Goal: Task Accomplishment & Management: Manage account settings

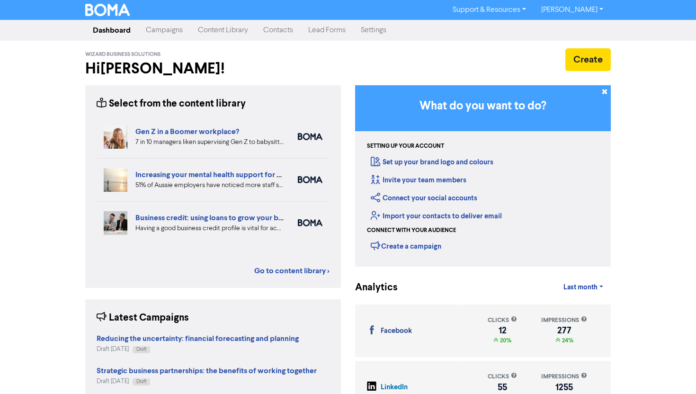
click at [159, 34] on link "Campaigns" at bounding box center [164, 30] width 52 height 19
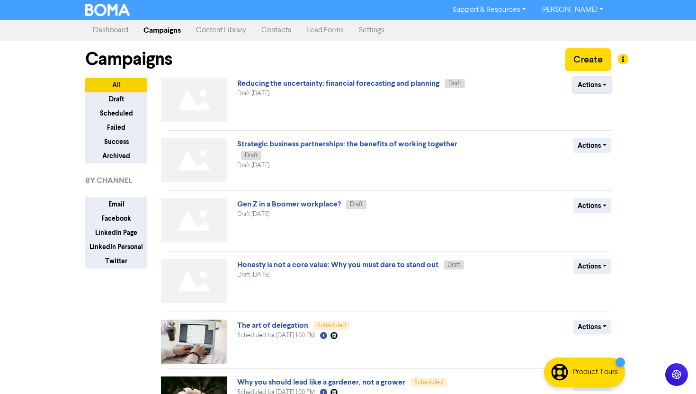
click at [605, 83] on button "Actions" at bounding box center [592, 85] width 37 height 15
click at [608, 145] on button "Archive" at bounding box center [611, 150] width 75 height 15
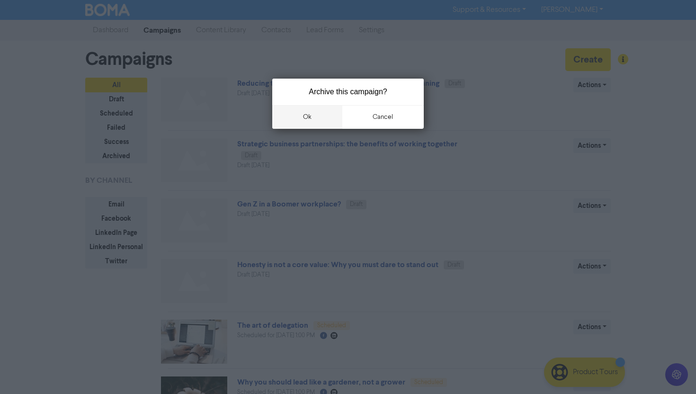
click at [313, 115] on button "ok" at bounding box center [307, 117] width 70 height 24
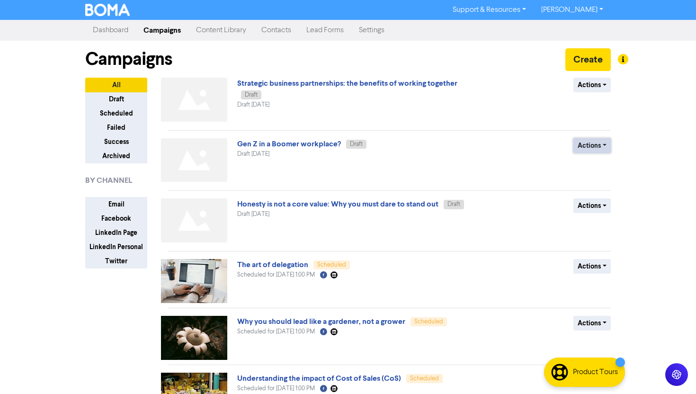
click at [600, 141] on button "Actions" at bounding box center [592, 145] width 37 height 15
click at [606, 209] on button "Archive" at bounding box center [611, 211] width 75 height 15
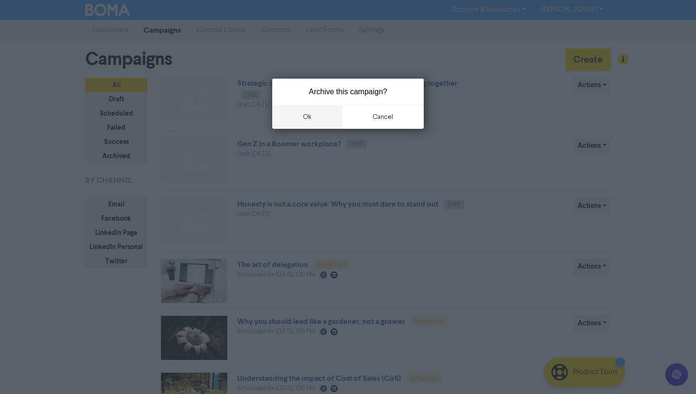
click at [319, 118] on button "ok" at bounding box center [307, 117] width 70 height 24
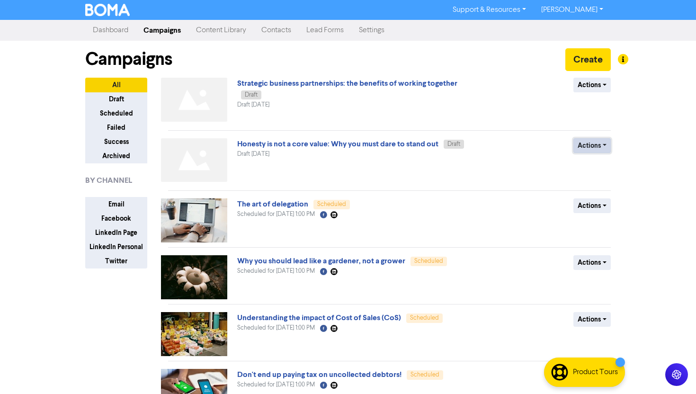
click at [600, 146] on button "Actions" at bounding box center [592, 145] width 37 height 15
click at [608, 205] on button "Archive" at bounding box center [611, 211] width 75 height 15
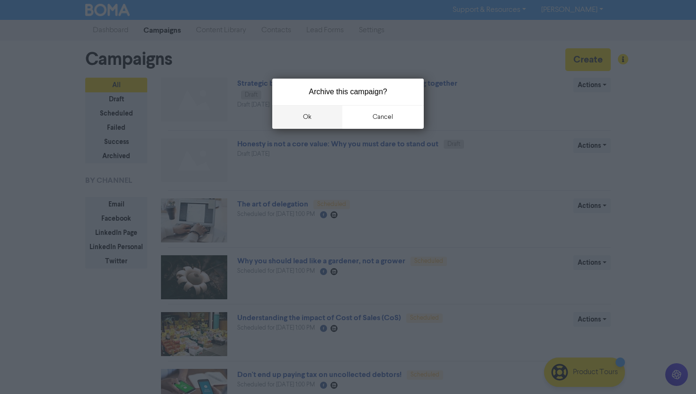
click at [318, 115] on button "ok" at bounding box center [307, 117] width 70 height 24
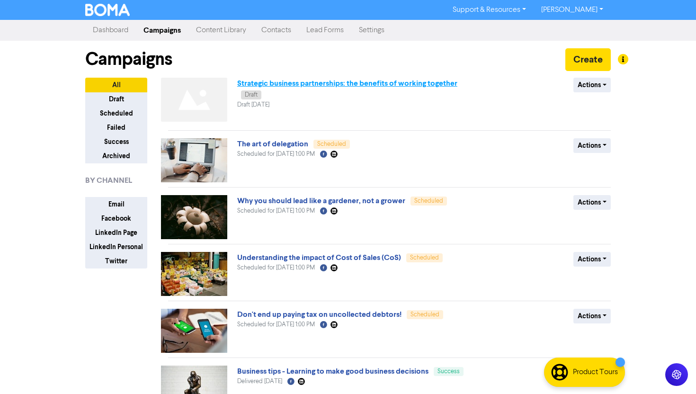
click at [345, 85] on link "Strategic business partnerships: the benefits of working together" at bounding box center [347, 83] width 220 height 9
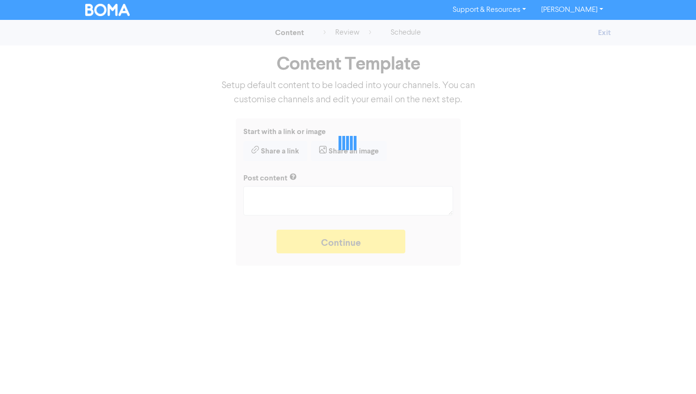
type textarea "x"
type textarea "Strategic business partnerships are all about finding the common ground. If you…"
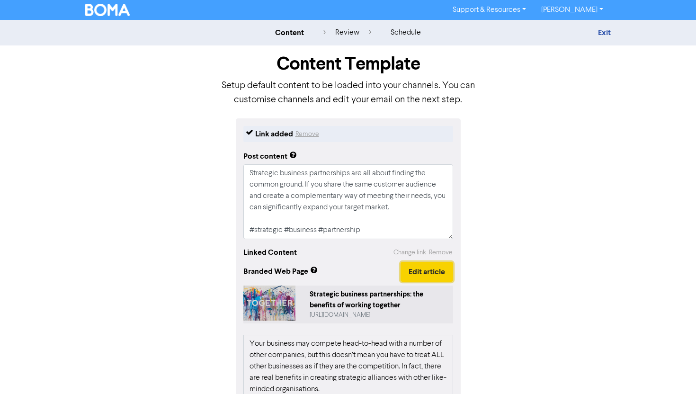
click at [426, 274] on button "Edit article" at bounding box center [427, 272] width 53 height 20
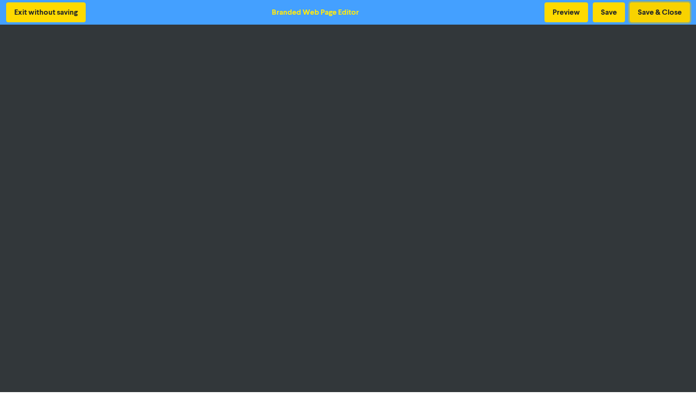
click at [662, 18] on button "Save & Close" at bounding box center [660, 12] width 60 height 20
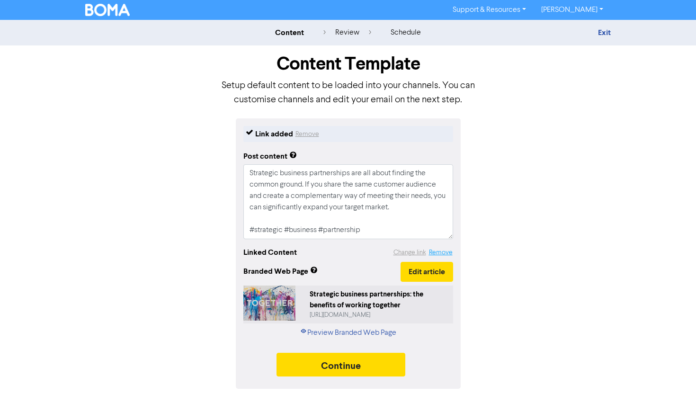
click at [445, 249] on button "Remove" at bounding box center [441, 252] width 25 height 11
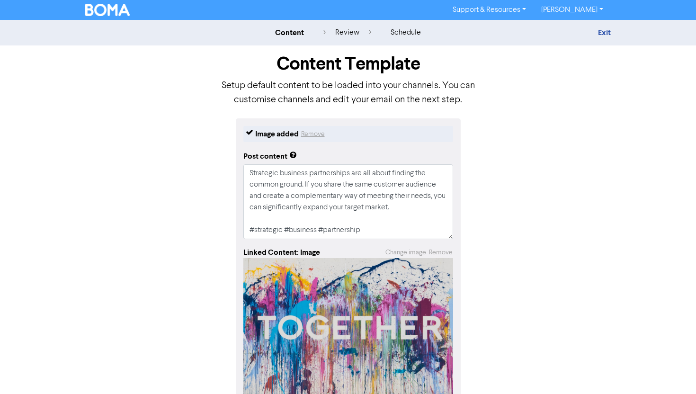
scroll to position [54, 0]
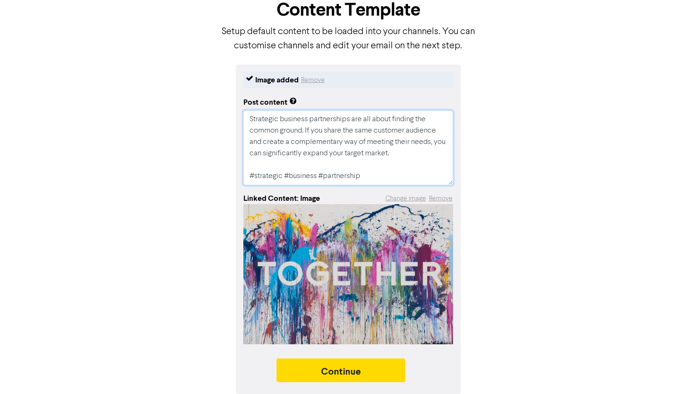
drag, startPoint x: 306, startPoint y: 127, endPoint x: 333, endPoint y: 151, distance: 35.9
click at [306, 128] on textarea "Strategic business partnerships are all about finding the common ground. If you…" at bounding box center [349, 147] width 210 height 75
type textarea "x"
type textarea "Strategic business partnerships are all about finding the common ground. If you…"
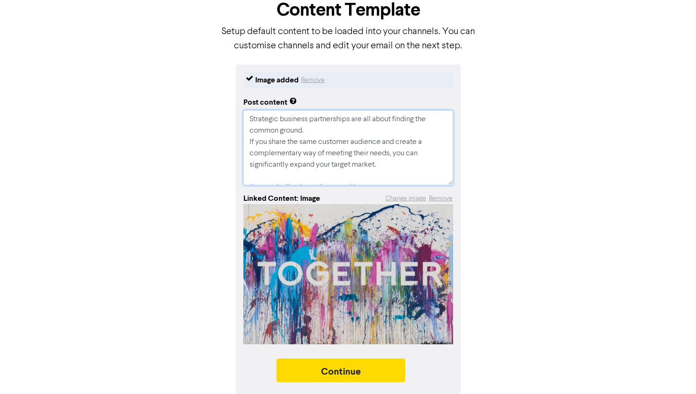
type textarea "x"
type textarea "Strategic business partnerships are all about finding the common ground. If you…"
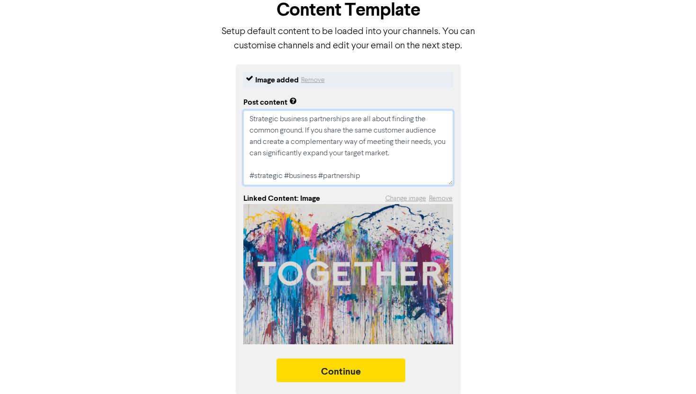
click at [424, 154] on textarea "Strategic business partnerships are all about finding the common ground. If you…" at bounding box center [349, 147] width 210 height 75
type textarea "x"
type textarea "Strategic business partnerships are all about finding the common ground. If you…"
type textarea "x"
type textarea "Strategic business partnerships are all about finding the common ground. If you…"
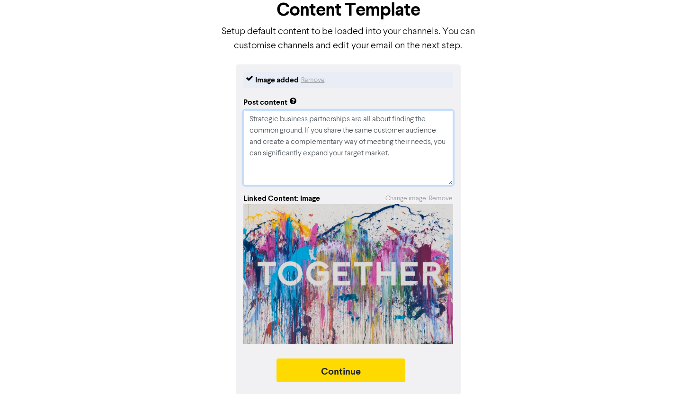
type textarea "x"
type textarea "Strategic business partnerships are all about finding the common ground. If you…"
type textarea "x"
type textarea "Strategic business partnerships are all about finding the common ground. If you…"
type textarea "x"
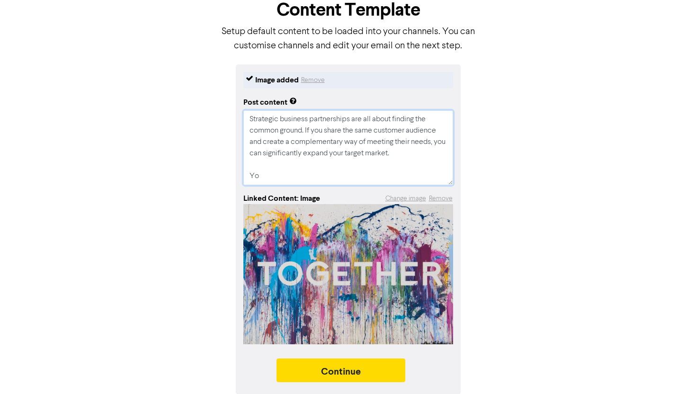
type textarea "Strategic business partnerships are all about finding the common ground. If you…"
type textarea "x"
type textarea "Strategic business partnerships are all about finding the common ground. If you…"
type textarea "x"
type textarea "Strategic business partnerships are all about finding the common ground. If you…"
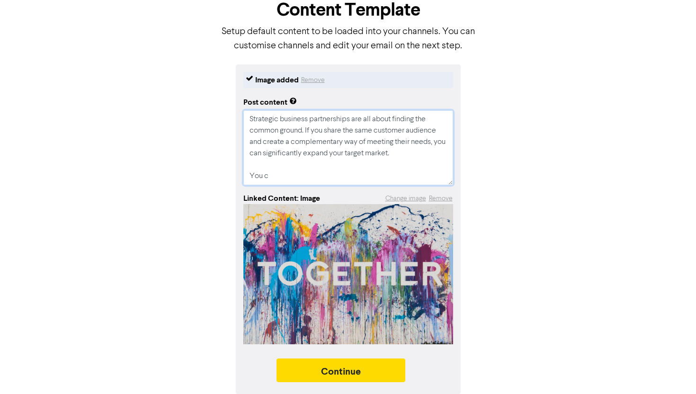
type textarea "x"
type textarea "Strategic business partnerships are all about finding the common ground. If you…"
type textarea "x"
type textarea "Strategic business partnerships are all about finding the common ground. If you…"
type textarea "x"
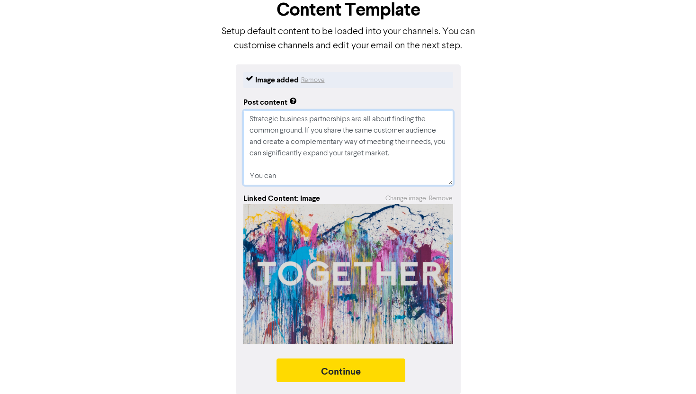
type textarea "Strategic business partnerships are all about finding the common ground. If you…"
type textarea "x"
type textarea "Strategic business partnerships are all about finding the common ground. If you…"
type textarea "x"
type textarea "Strategic business partnerships are all about finding the common ground. If you…"
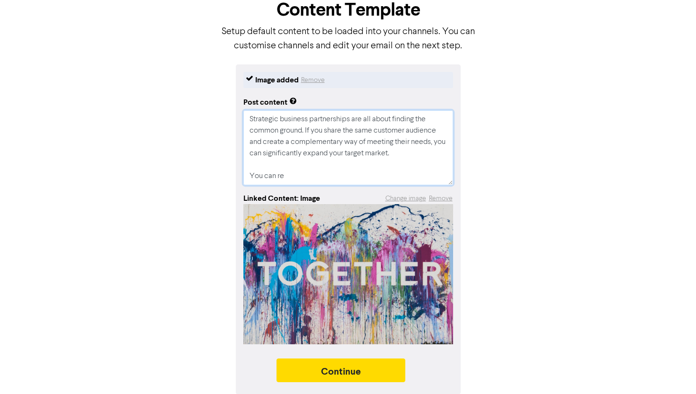
type textarea "x"
type textarea "Strategic business partnerships are all about finding the common ground. If you…"
type textarea "x"
type textarea "Strategic business partnerships are all about finding the common ground. If you…"
type textarea "x"
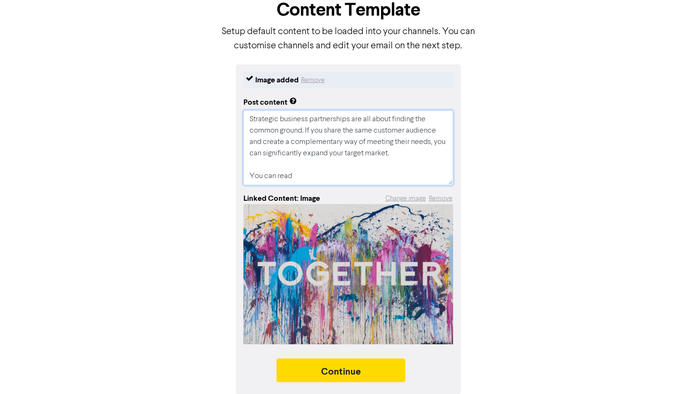
type textarea "Strategic business partnerships are all about finding the common ground. If you…"
type textarea "x"
type textarea "Strategic business partnerships are all about finding the common ground. If you…"
type textarea "x"
type textarea "Strategic business partnerships are all about finding the common ground. If you…"
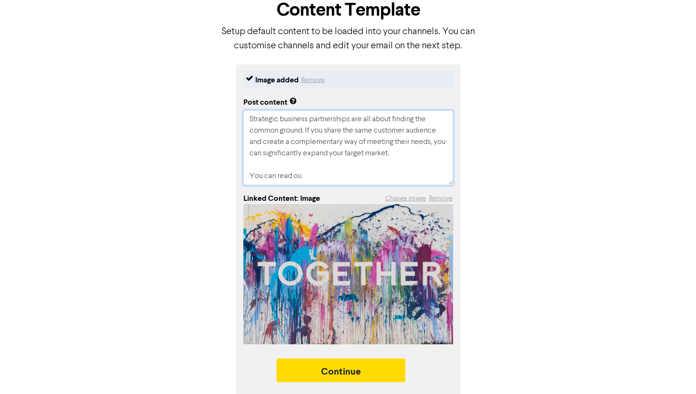
type textarea "x"
type textarea "Strategic business partnerships are all about finding the common ground. If you…"
type textarea "x"
type textarea "Strategic business partnerships are all about finding the common ground. If you…"
type textarea "x"
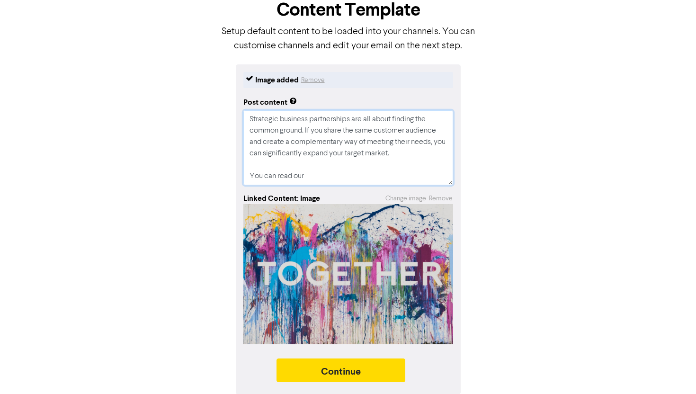
type textarea "Strategic business partnerships are all about finding the common ground. If you…"
type textarea "x"
type textarea "Strategic business partnerships are all about finding the common ground. If you…"
type textarea "x"
type textarea "Strategic business partnerships are all about finding the common ground. If you…"
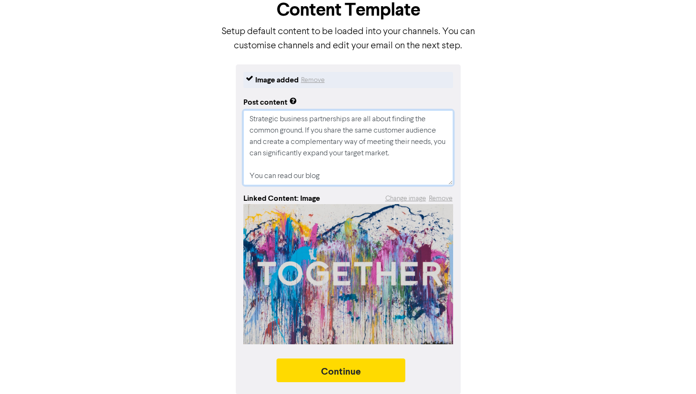
type textarea "x"
type textarea "Strategic business partnerships are all about finding the common ground. If you…"
type textarea "x"
type textarea "Strategic business partnerships are all about finding the common ground. If you…"
type textarea "x"
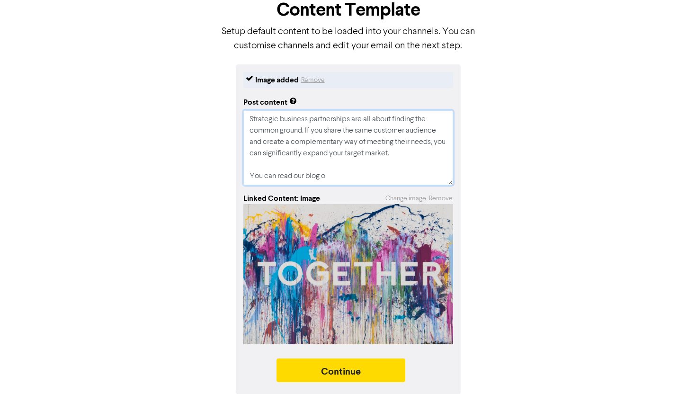
type textarea "Strategic business partnerships are all about finding the common ground. If you…"
type textarea "x"
type textarea "Strategic business partnerships are all about finding the common ground. If you…"
paste textarea "Strategic business partnerships: the benefits of working together"
type textarea "x"
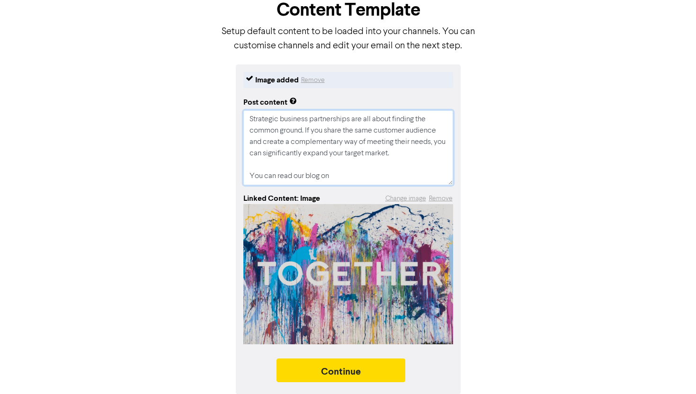
type textarea "Strategic business partnerships are all about finding the common ground. If you…"
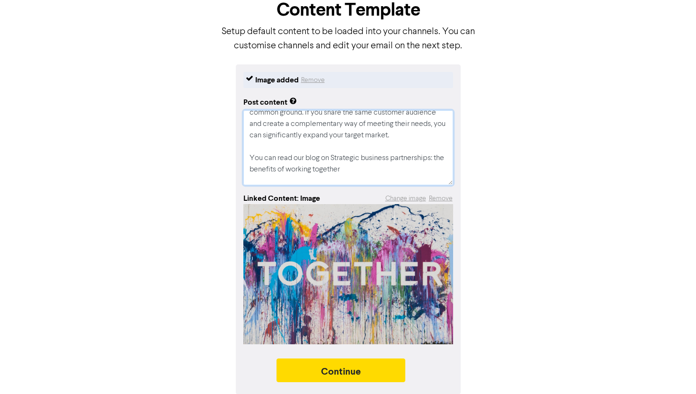
click at [367, 158] on textarea "Strategic business partnerships are all about finding the common ground. If you…" at bounding box center [349, 147] width 210 height 75
type textarea "x"
type textarea "Strategic business partnerships are all about finding the common ground. If you…"
type textarea "x"
type textarea "Strategic business partnerships are all about finding the common ground. If you…"
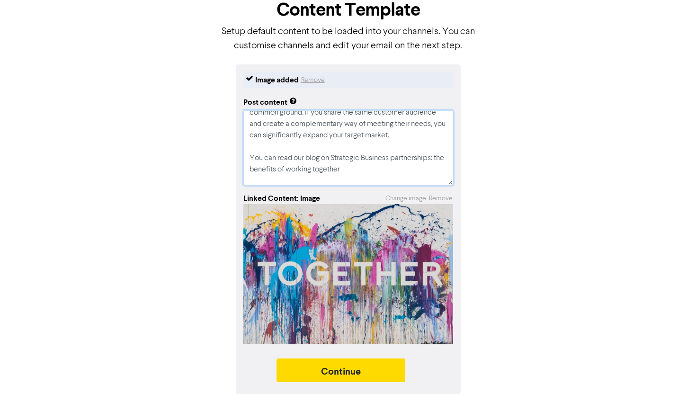
click at [396, 154] on textarea "Strategic business partnerships are all about finding the common ground. If you…" at bounding box center [349, 147] width 210 height 75
type textarea "x"
type textarea "Strategic business partnerships are all about finding the common ground. If you…"
type textarea "x"
type textarea "Strategic business partnerships are all about finding the common ground. If you…"
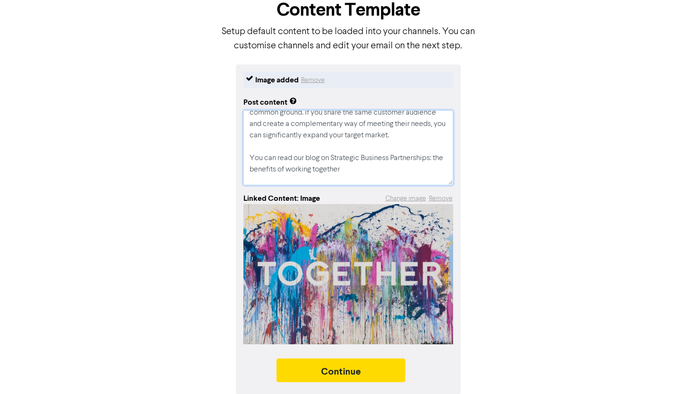
click at [438, 158] on textarea "Strategic business partnerships are all about finding the common ground. If you…" at bounding box center [349, 147] width 210 height 75
type textarea "x"
type textarea "Strategic business partnerships are all about finding the common ground. If you…"
type textarea "x"
type textarea "Strategic business partnerships are all about finding the common ground. If you…"
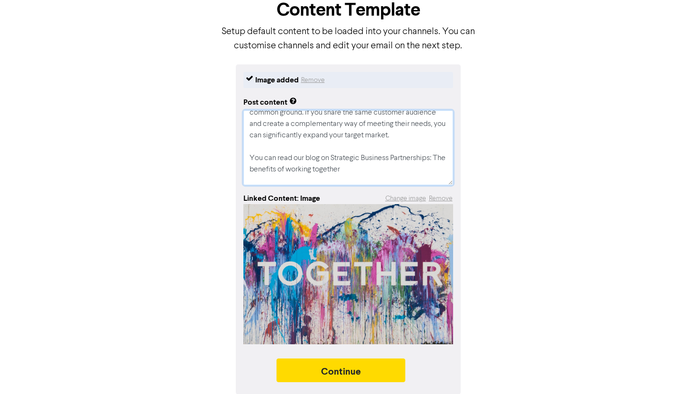
click at [268, 171] on textarea "Strategic business partnerships are all about finding the common ground. If you…" at bounding box center [349, 147] width 210 height 75
type textarea "x"
type textarea "Strategic business partnerships are all about finding the common ground. If you…"
type textarea "x"
type textarea "Strategic business partnerships are all about finding the common ground. If you…"
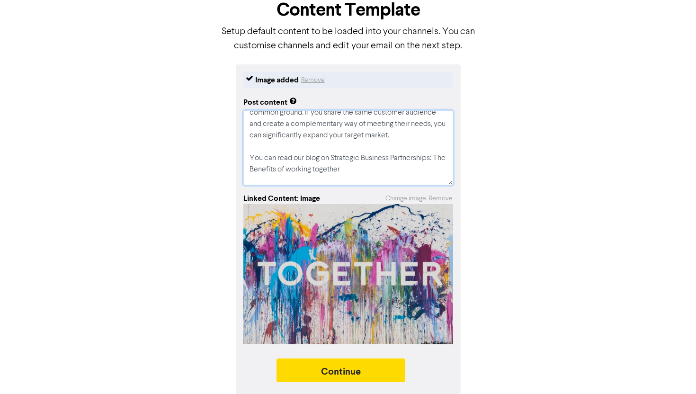
click at [306, 168] on textarea "Strategic business partnerships are all about finding the common ground. If you…" at bounding box center [349, 147] width 210 height 75
type textarea "x"
type textarea "Strategic business partnerships are all about finding the common ground. If you…"
type textarea "x"
type textarea "Strategic business partnerships are all about finding the common ground. If you…"
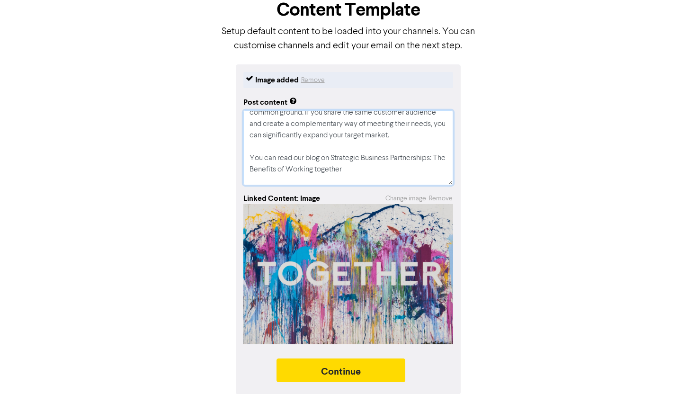
click at [333, 170] on textarea "Strategic business partnerships are all about finding the common ground. If you…" at bounding box center [349, 147] width 210 height 75
type textarea "x"
type textarea "Strategic business partnerships are all about finding the common ground. If you…"
type textarea "x"
type textarea "Strategic business partnerships are all about finding the common ground. If you…"
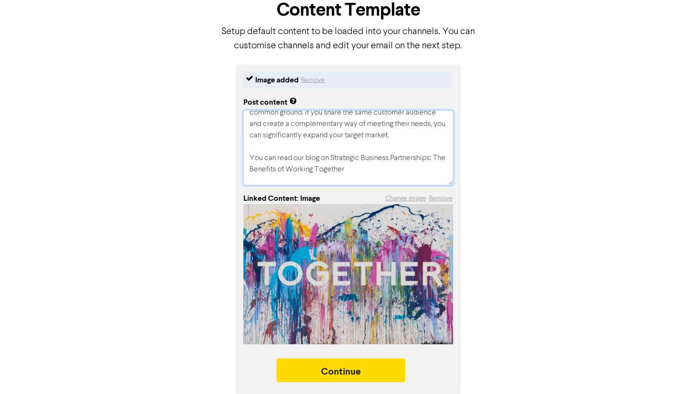
click at [373, 168] on textarea "Strategic business partnerships are all about finding the common ground. If you…" at bounding box center [349, 147] width 210 height 75
type textarea "x"
type textarea "Strategic business partnerships are all about finding the common ground. If you…"
type textarea "x"
type textarea "Strategic business partnerships are all about finding the common ground. If you…"
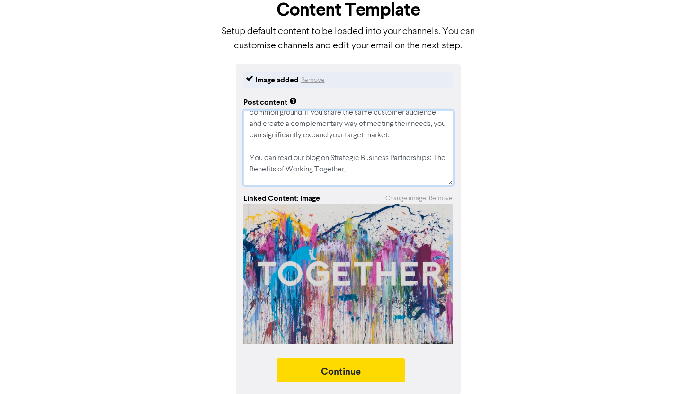
type textarea "x"
type textarea "Strategic business partnerships are all about finding the common ground. If you…"
type textarea "x"
type textarea "Strategic business partnerships are all about finding the common ground. If you…"
type textarea "x"
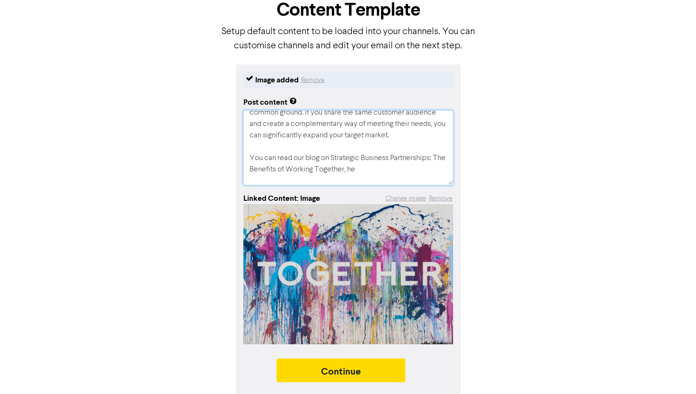
type textarea "Strategic business partnerships are all about finding the common ground. If you…"
type textarea "x"
type textarea "Strategic business partnerships are all about finding the common ground. If you…"
type textarea "x"
type textarea "Strategic business partnerships are all about finding the common ground. If you…"
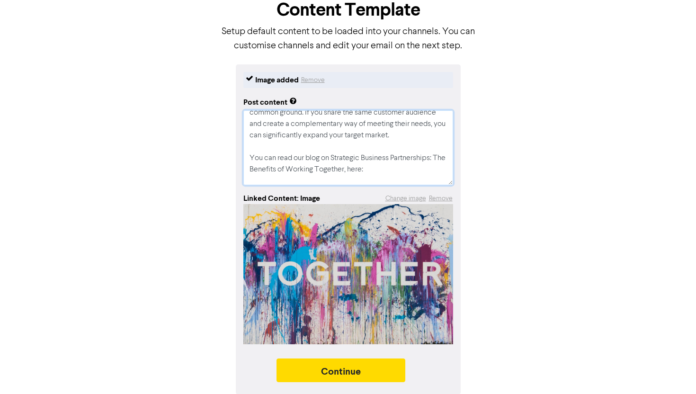
type textarea "x"
type textarea "Strategic business partnerships are all about finding the common ground. If you…"
paste textarea "https://wizardps.com.au/strategic-business-partnerships-the-benefits-of-working…"
type textarea "x"
type textarea "Strategic business partnerships are all about finding the common ground. If you…"
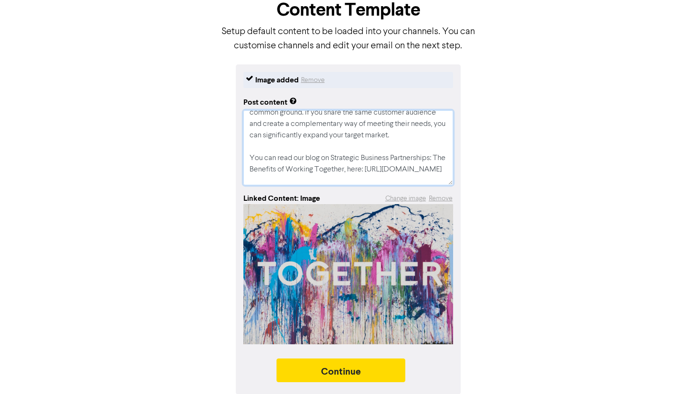
scroll to position [29, 0]
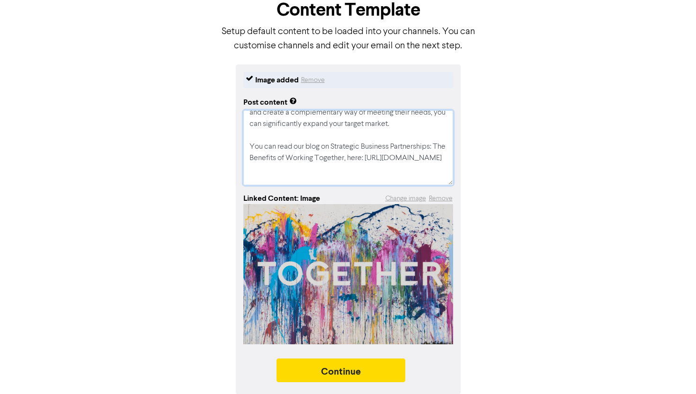
type textarea "x"
type textarea "Strategic business partnerships are all about finding the common ground. If you…"
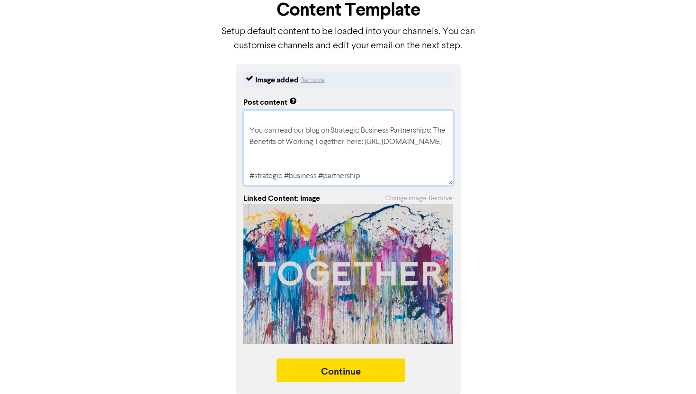
scroll to position [68, 0]
click at [343, 163] on textarea "Strategic business partnerships are all about finding the common ground. If you…" at bounding box center [349, 147] width 210 height 75
type textarea "x"
type textarea "Strategic business partnerships are all about finding the common ground. If you…"
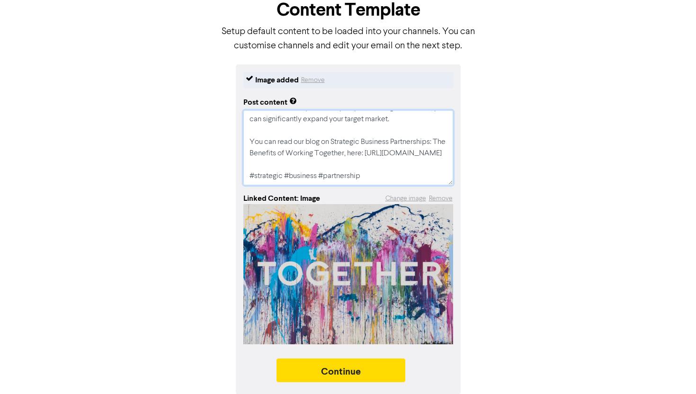
scroll to position [57, 0]
click at [427, 169] on textarea "Strategic business partnerships are all about finding the common ground. If you…" at bounding box center [349, 147] width 210 height 75
click at [402, 171] on textarea "Strategic business partnerships are all about finding the common ground. If you…" at bounding box center [349, 147] width 210 height 75
type textarea "x"
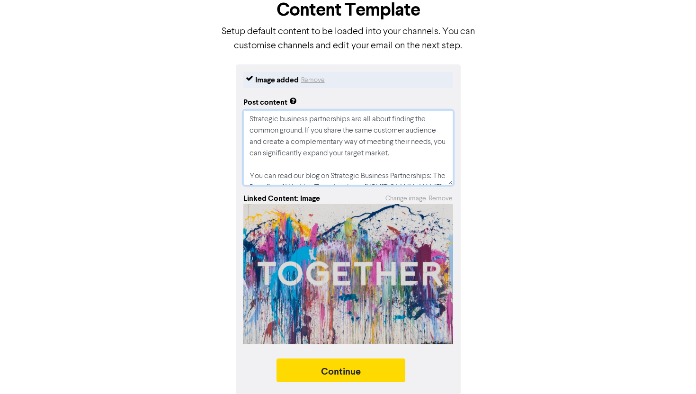
scroll to position [0, 0]
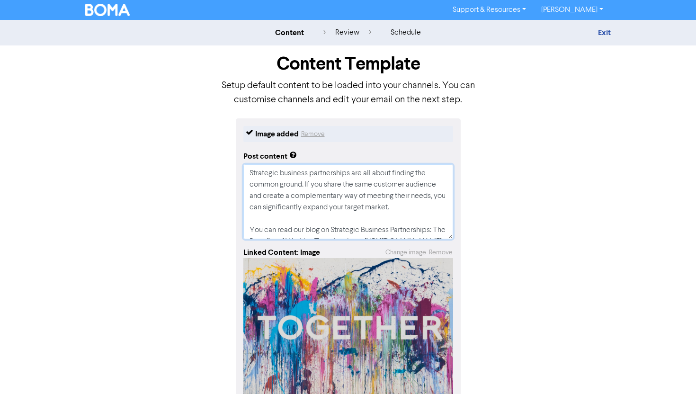
type textarea "Strategic business partnerships are all about finding the common ground. If you…"
click at [388, 225] on textarea "Strategic business partnerships are all about finding the common ground. If you…" at bounding box center [349, 201] width 210 height 75
paste textarea "#smallbusiness #retailbusiness #pharmacybusiness"
type textarea "x"
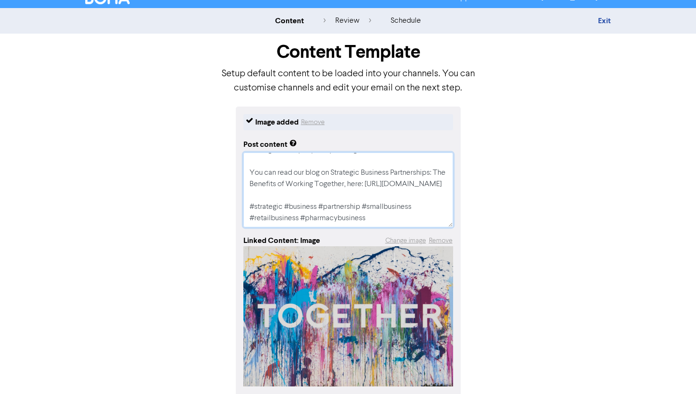
scroll to position [0, 0]
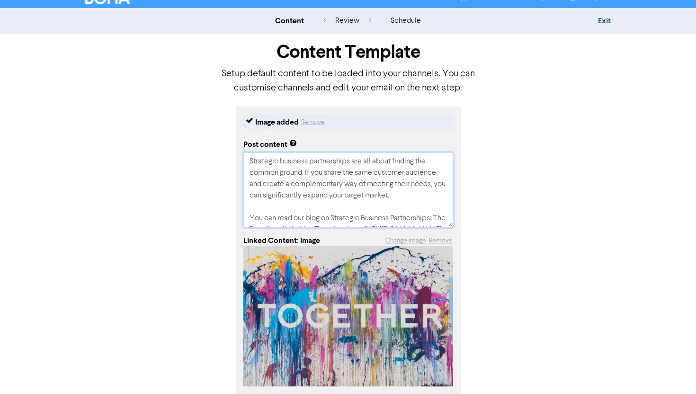
drag, startPoint x: 372, startPoint y: 221, endPoint x: 204, endPoint y: 103, distance: 206.1
click at [204, 103] on div "Content Template Setup default content to be loaded into your channels. You can…" at bounding box center [348, 235] width 540 height 403
type textarea "Strategic business partnerships are all about finding the common ground. If you…"
click at [481, 174] on div "Image added Remove Post content Strategic business partnerships are all about f…" at bounding box center [348, 272] width 540 height 330
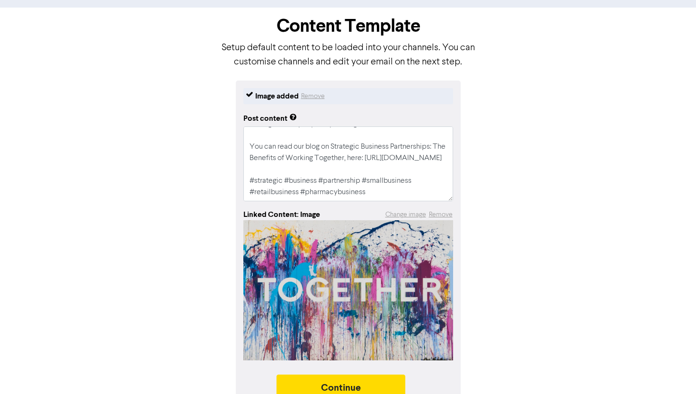
scroll to position [54, 0]
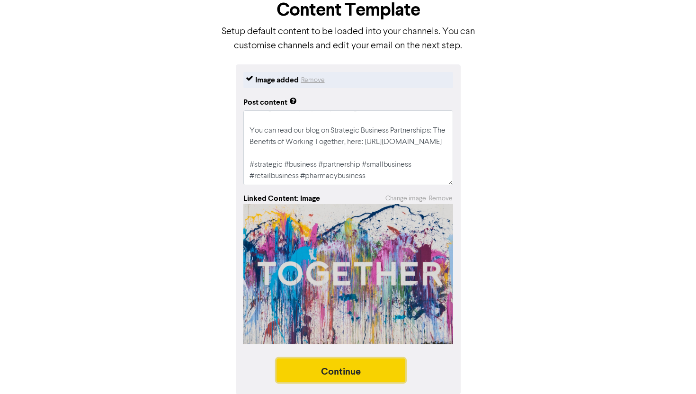
click at [361, 363] on button "Continue" at bounding box center [341, 371] width 129 height 24
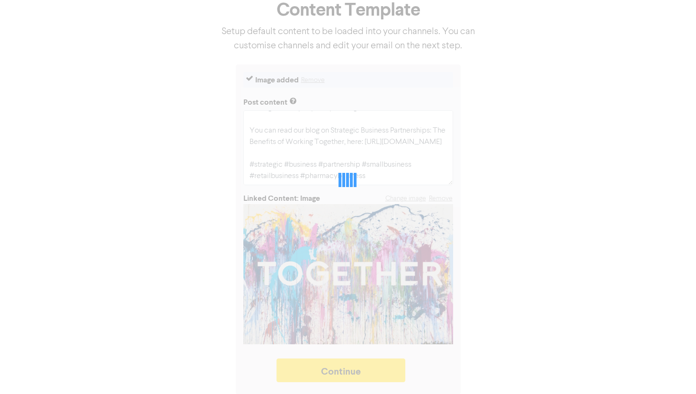
type textarea "x"
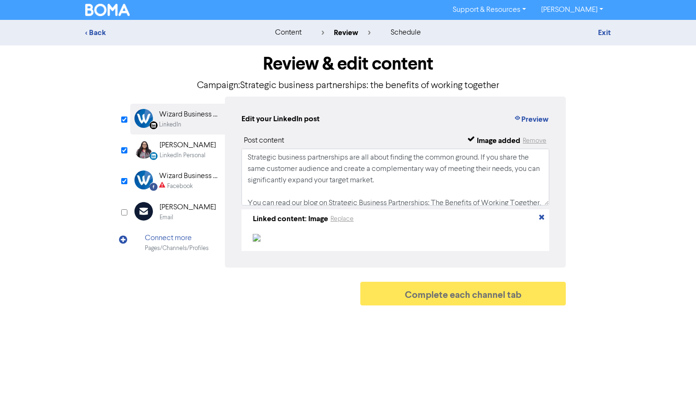
click at [132, 149] on div "LinkedIn Personal Created with Sketch. Desiree Durrani LinkedIn Personal" at bounding box center [177, 150] width 95 height 31
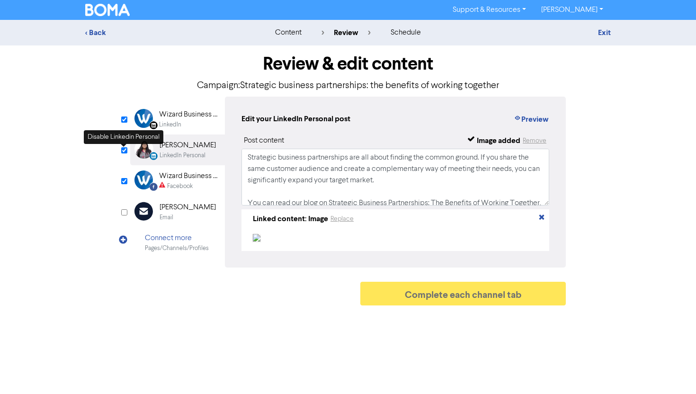
click at [126, 151] on input "checkbox" at bounding box center [124, 150] width 6 height 6
checkbox input "false"
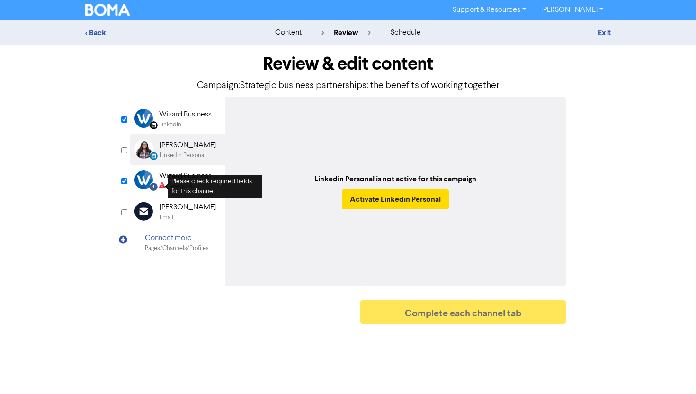
click at [158, 180] on div "Facebook Created with Sketch. Wizard Business Solutions Facebook" at bounding box center [177, 180] width 95 height 31
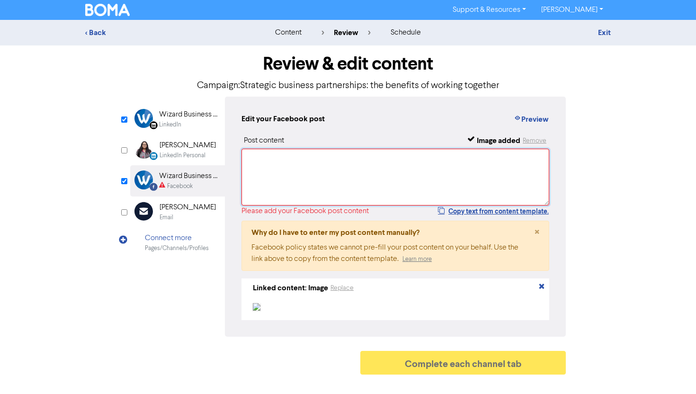
click at [303, 170] on textarea at bounding box center [396, 177] width 308 height 57
paste textarea "Strategic business partnerships are all about finding the common ground. If you…"
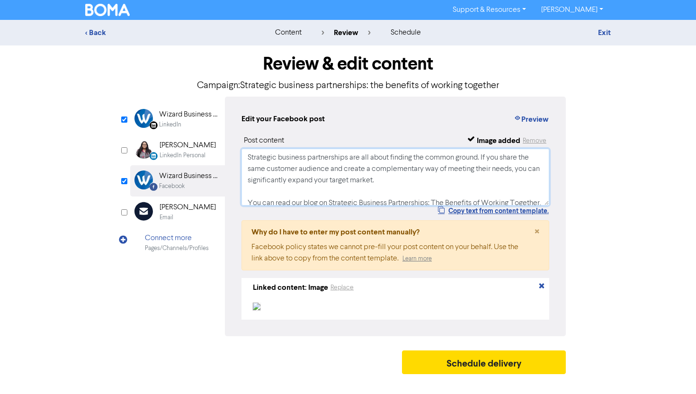
type textarea "Strategic business partnerships are all about finding the common ground. If you…"
click at [595, 200] on div "Review & edit content Campaign: Strategic business partnerships: the benefits o…" at bounding box center [348, 212] width 540 height 334
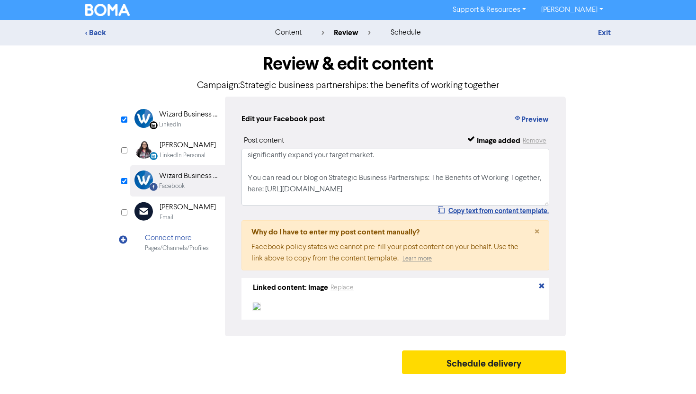
scroll to position [30, 0]
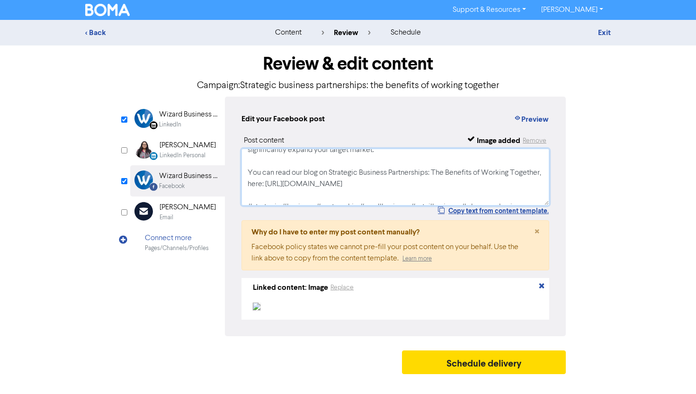
drag, startPoint x: 331, startPoint y: 169, endPoint x: 277, endPoint y: 180, distance: 55.0
click at [277, 180] on textarea "Strategic business partnerships are all about finding the common ground. If you…" at bounding box center [396, 177] width 308 height 57
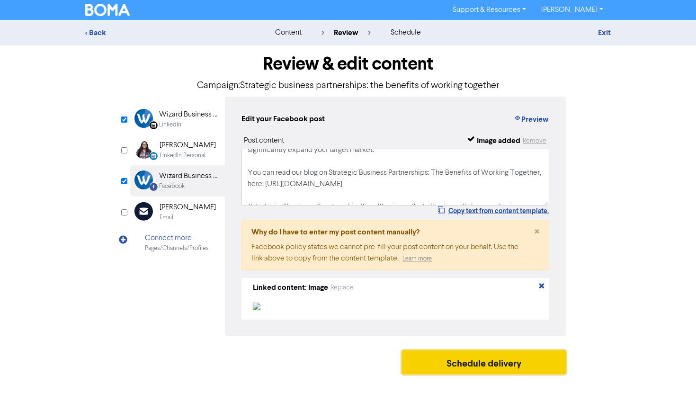
click at [456, 359] on button "Schedule delivery" at bounding box center [484, 363] width 164 height 24
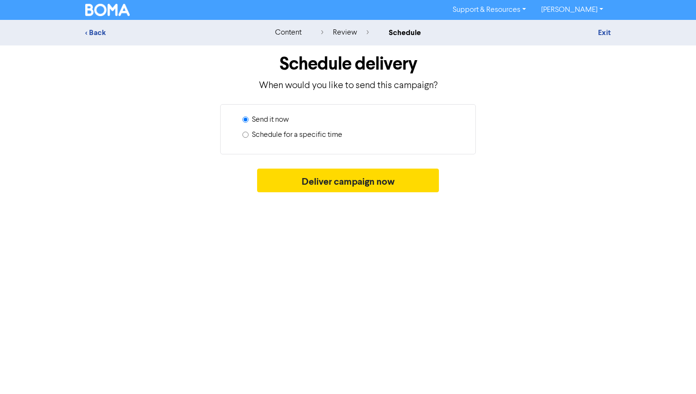
click at [292, 132] on label "Schedule for a specific time" at bounding box center [297, 134] width 90 height 11
click at [249, 132] on input "Schedule for a specific time" at bounding box center [246, 135] width 6 height 6
radio input "true"
radio input "false"
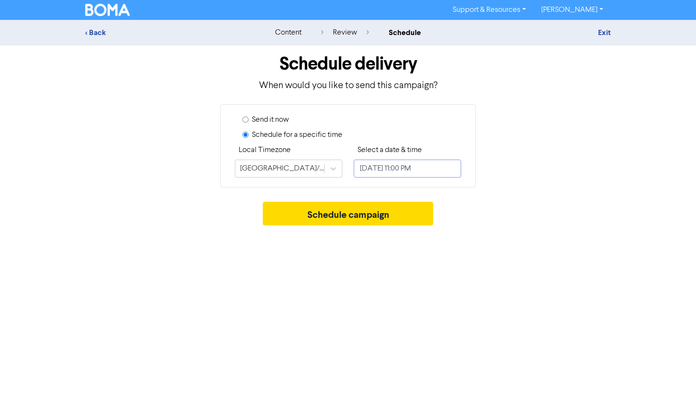
click at [371, 170] on input "August 21, 2025 11:00 PM" at bounding box center [408, 169] width 108 height 18
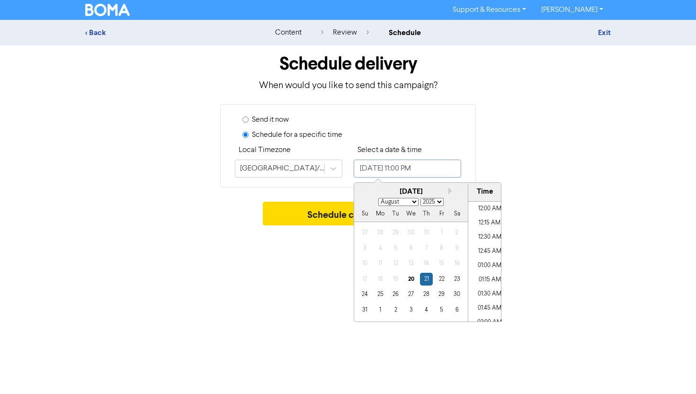
scroll to position [1245, 0]
click at [451, 194] on button "Next month" at bounding box center [452, 191] width 7 height 7
select select "8"
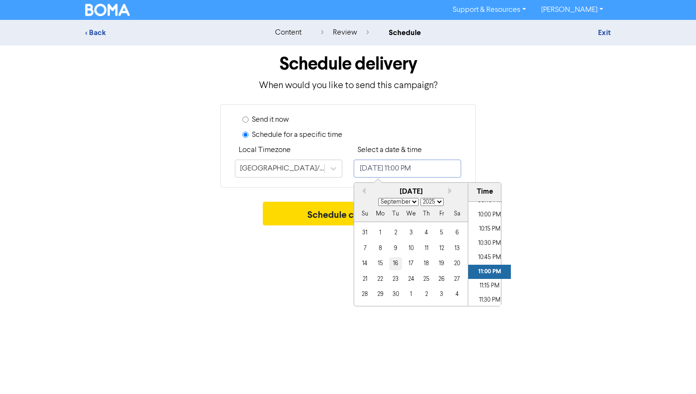
click at [398, 263] on div "16" at bounding box center [395, 263] width 13 height 13
click at [490, 239] on li "01:00 PM" at bounding box center [490, 242] width 43 height 14
type input "September 16, 2025 1:00 PM"
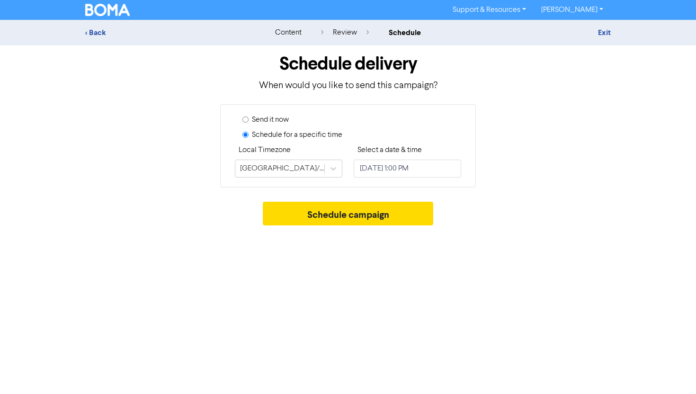
click at [562, 202] on div "Schedule campaign" at bounding box center [348, 216] width 526 height 28
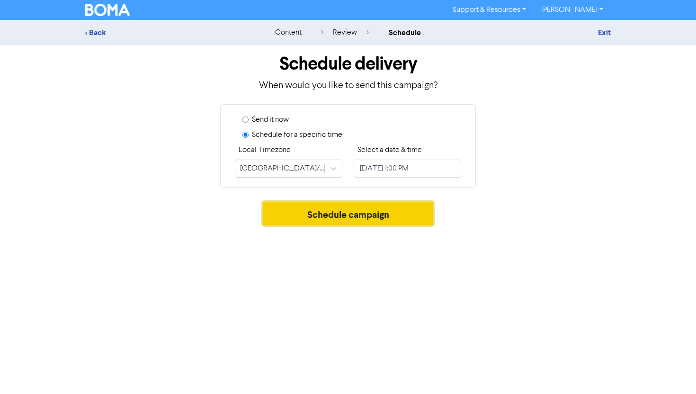
click at [384, 213] on button "Schedule campaign" at bounding box center [348, 214] width 171 height 24
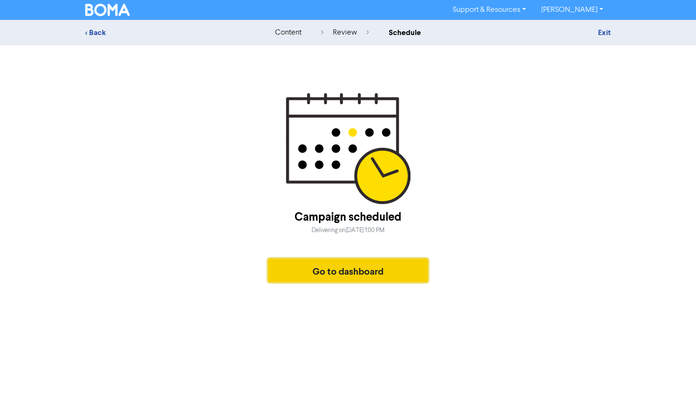
click at [372, 273] on button "Go to dashboard" at bounding box center [348, 271] width 160 height 24
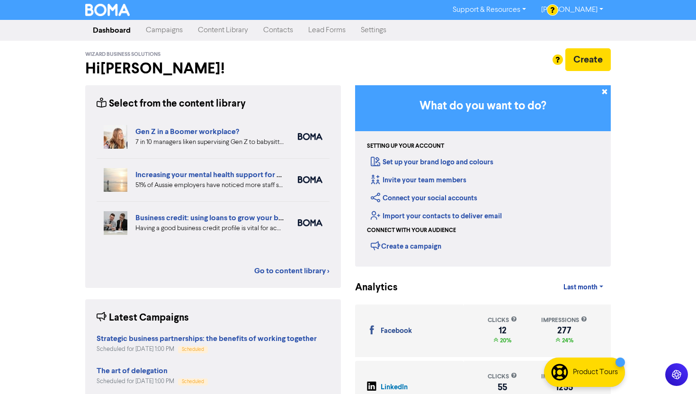
click at [168, 25] on link "Campaigns" at bounding box center [164, 30] width 52 height 19
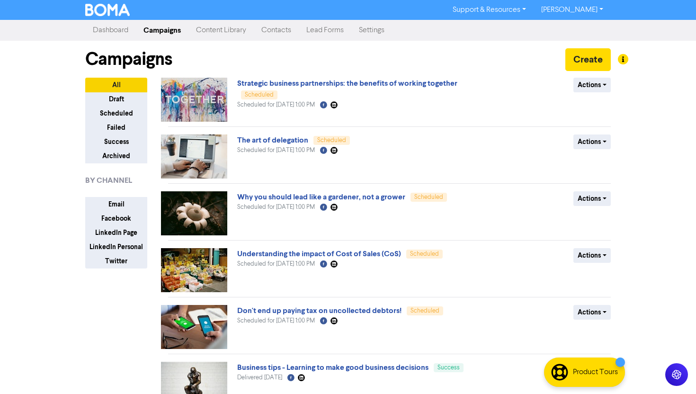
click at [167, 31] on link "Campaigns" at bounding box center [162, 30] width 53 height 19
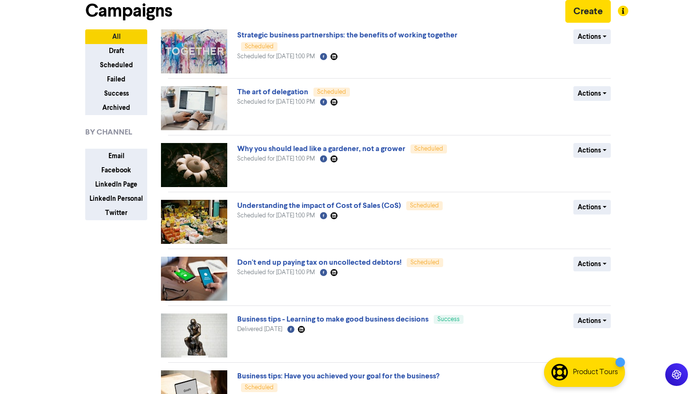
scroll to position [49, 0]
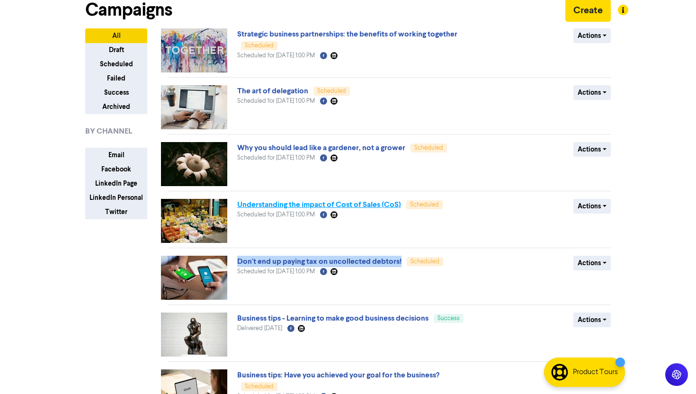
click at [287, 201] on link "Understanding the impact of Cost of Sales (CoS)" at bounding box center [319, 204] width 164 height 9
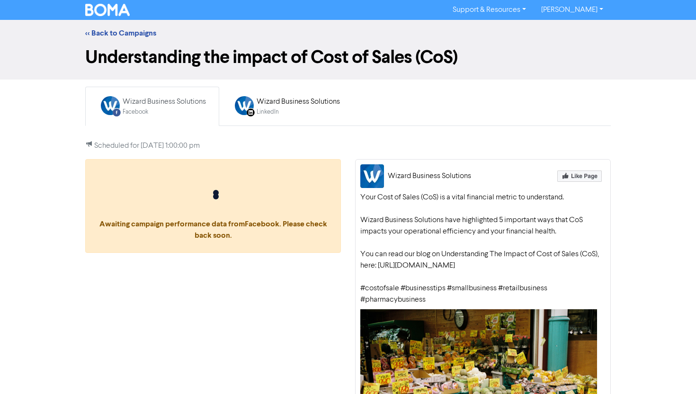
drag, startPoint x: 379, startPoint y: 264, endPoint x: 380, endPoint y: 278, distance: 14.3
click at [380, 278] on div "Your Cost of Sales (CoS) is a vital financial metric to understand. Wizard Busi…" at bounding box center [483, 249] width 245 height 114
copy div "[URL][DOMAIN_NAME]"
click at [451, 274] on div "Your Cost of Sales (CoS) is a vital financial metric to understand. Wizard Busi…" at bounding box center [483, 249] width 245 height 114
click at [153, 34] on link "<< Back to Campaigns" at bounding box center [120, 32] width 71 height 9
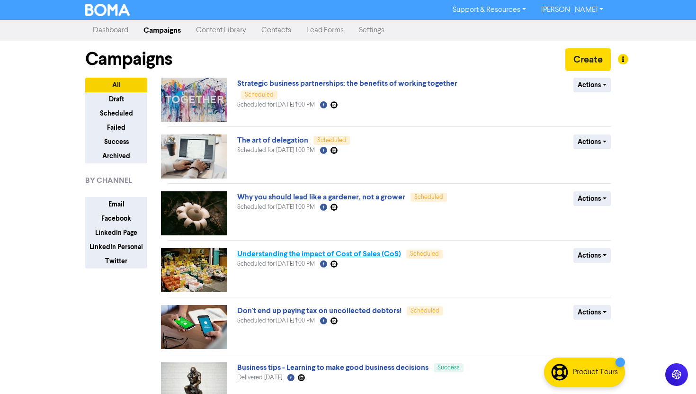
click at [278, 252] on link "Understanding the impact of Cost of Sales (CoS)" at bounding box center [319, 253] width 164 height 9
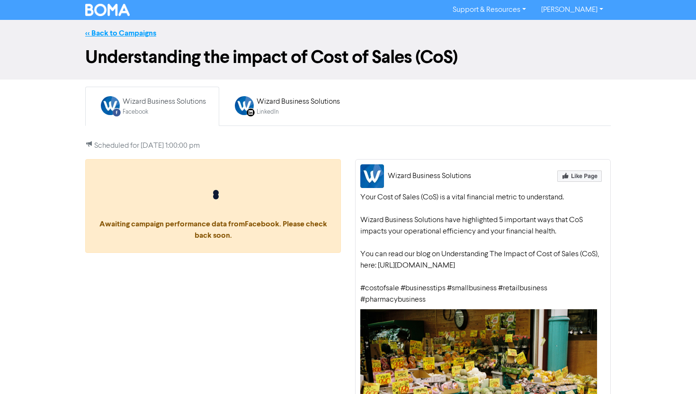
click at [106, 34] on link "<< Back to Campaigns" at bounding box center [120, 32] width 71 height 9
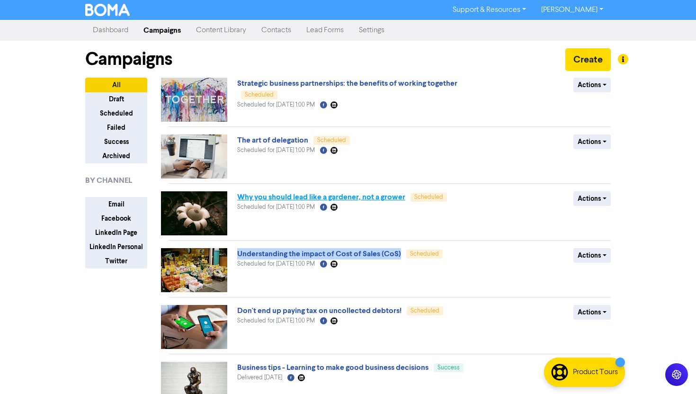
click at [327, 196] on link "Why you should lead like a gardener, not a grower" at bounding box center [321, 196] width 168 height 9
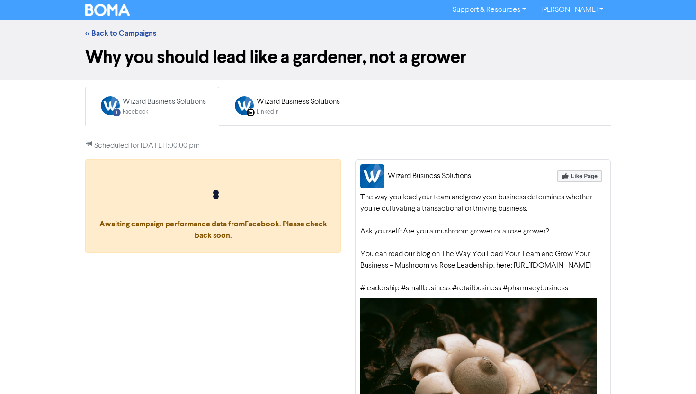
drag, startPoint x: 362, startPoint y: 277, endPoint x: 504, endPoint y: 292, distance: 141.9
click at [504, 292] on div "The way you lead your team and grow your business determines whether you’re cul…" at bounding box center [483, 243] width 245 height 102
drag, startPoint x: 493, startPoint y: 288, endPoint x: 361, endPoint y: 277, distance: 132.6
click at [361, 277] on div "The way you lead your team and grow your business determines whether you’re cul…" at bounding box center [483, 243] width 245 height 102
copy div "https://wizardps.com.au/the-way-you-lead-your-team-and-grow-your-business-mushr…"
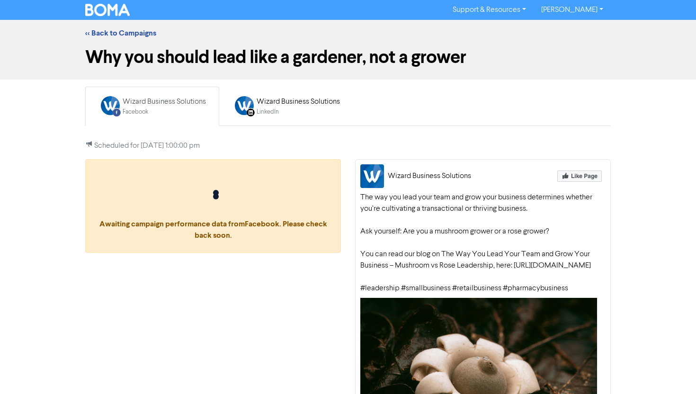
click at [447, 265] on div "The way you lead your team and grow your business determines whether you’re cul…" at bounding box center [483, 243] width 245 height 102
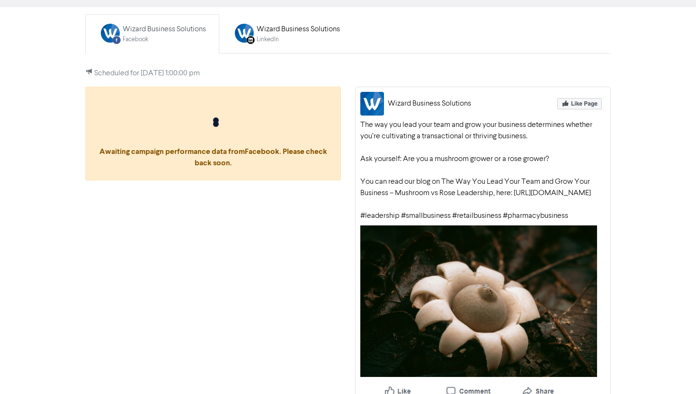
scroll to position [73, 0]
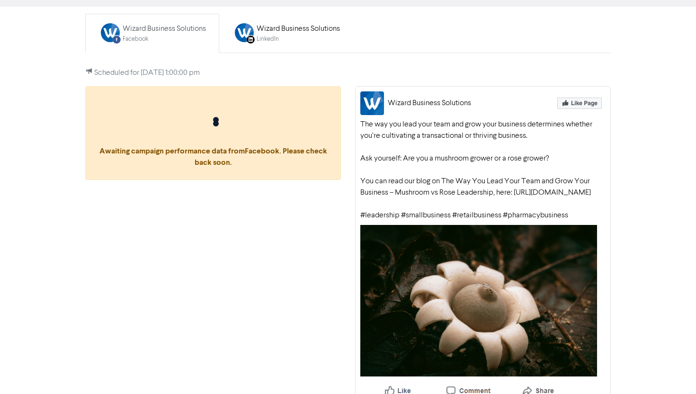
click at [434, 206] on div "The way you lead your team and grow your business determines whether you’re cul…" at bounding box center [483, 170] width 245 height 102
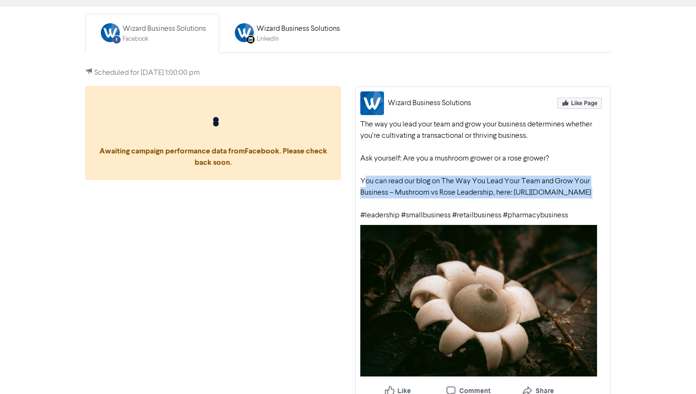
click at [434, 206] on div "The way you lead your team and grow your business determines whether you’re cul…" at bounding box center [483, 170] width 245 height 102
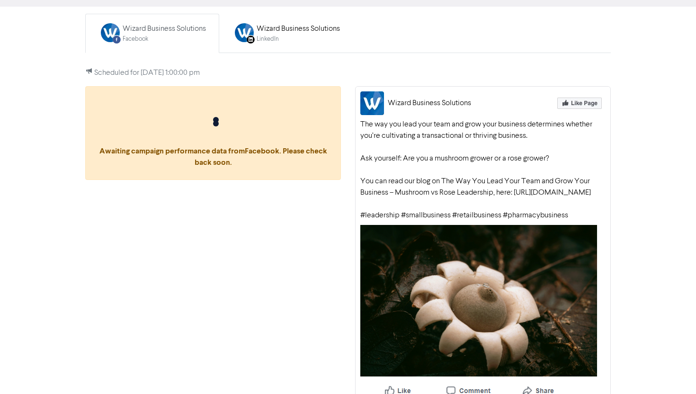
click at [401, 205] on div "The way you lead your team and grow your business determines whether you’re cul…" at bounding box center [483, 170] width 245 height 102
drag, startPoint x: 361, startPoint y: 204, endPoint x: 505, endPoint y: 222, distance: 145.2
click at [505, 221] on div "The way you lead your team and grow your business determines whether you’re cul…" at bounding box center [483, 170] width 245 height 102
copy div "https://wizardps.com.au/the-way-you-lead-your-team-and-grow-your-business-mushr…"
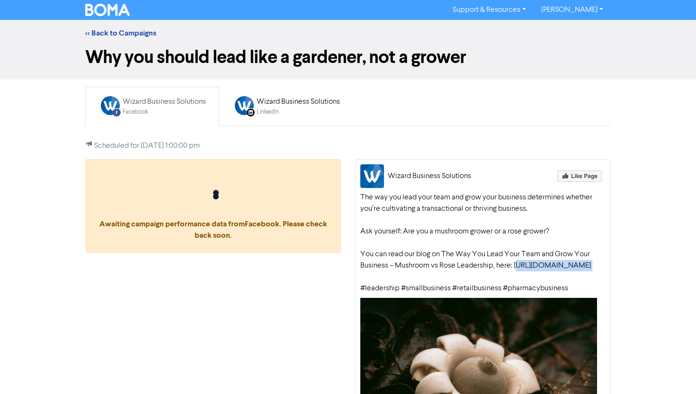
click at [124, 5] on img at bounding box center [107, 10] width 45 height 12
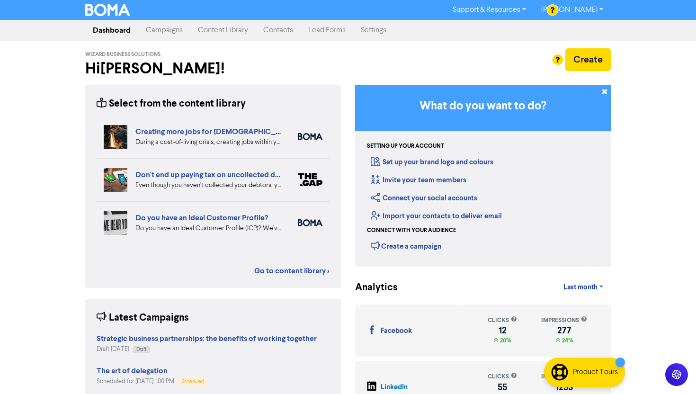
click at [179, 22] on link "Campaigns" at bounding box center [164, 30] width 52 height 19
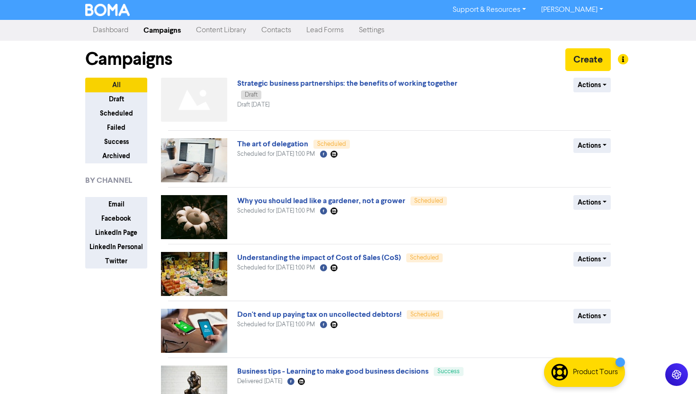
click at [113, 27] on link "Dashboard" at bounding box center [110, 30] width 51 height 19
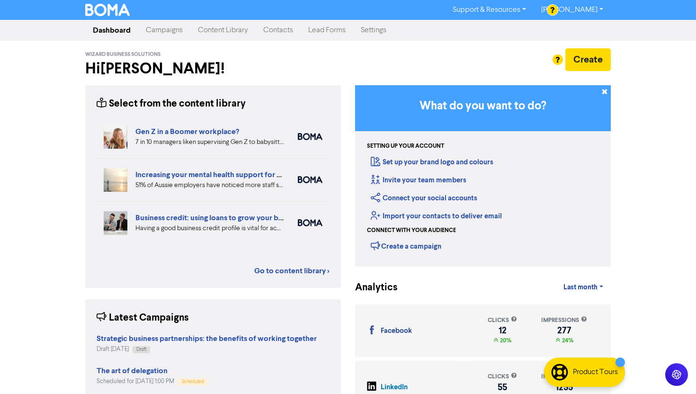
click at [149, 24] on link "Campaigns" at bounding box center [164, 30] width 52 height 19
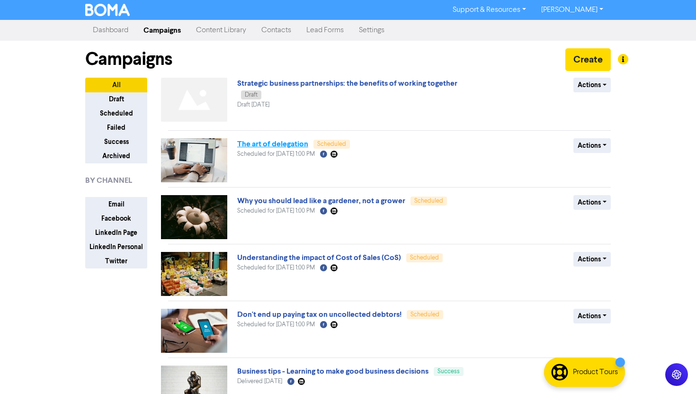
click at [280, 140] on link "The art of delegation" at bounding box center [272, 143] width 71 height 9
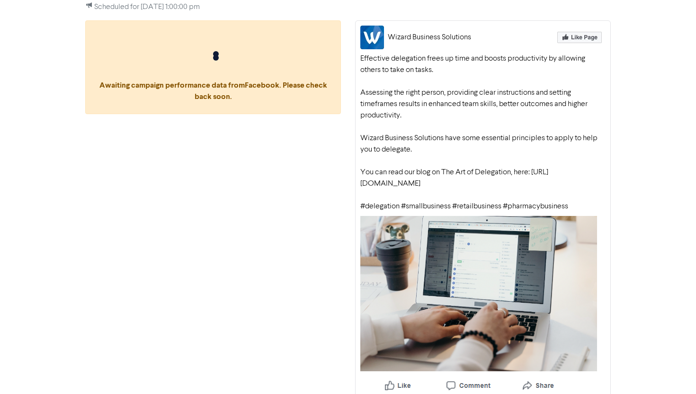
scroll to position [145, 0]
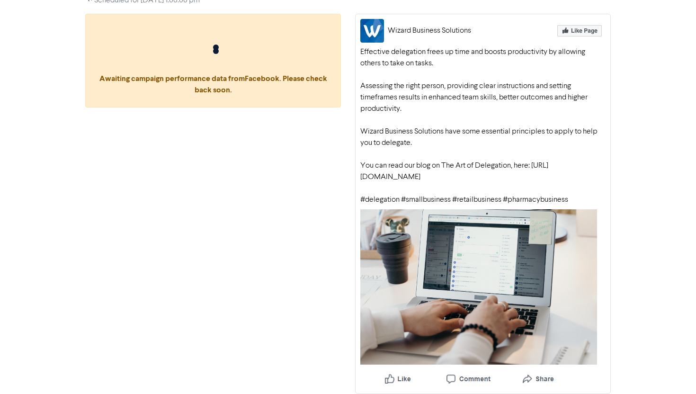
drag, startPoint x: 573, startPoint y: 199, endPoint x: 403, endPoint y: 199, distance: 170.6
click at [403, 199] on div "Effective delegation frees up time and boosts productivity by allowing others t…" at bounding box center [483, 125] width 245 height 159
copy div "#smallbusiness #retailbusiness #pharmacybusiness"
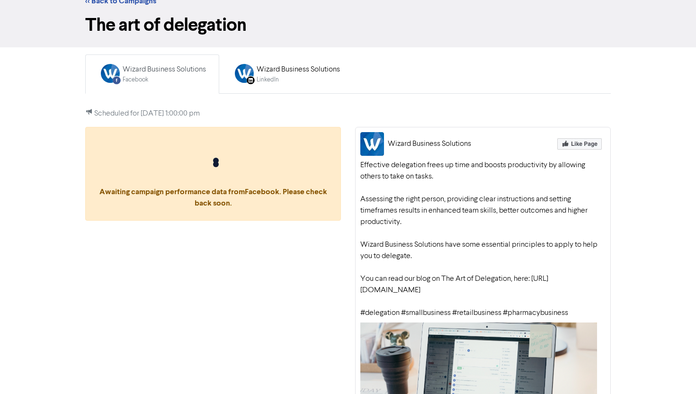
scroll to position [0, 0]
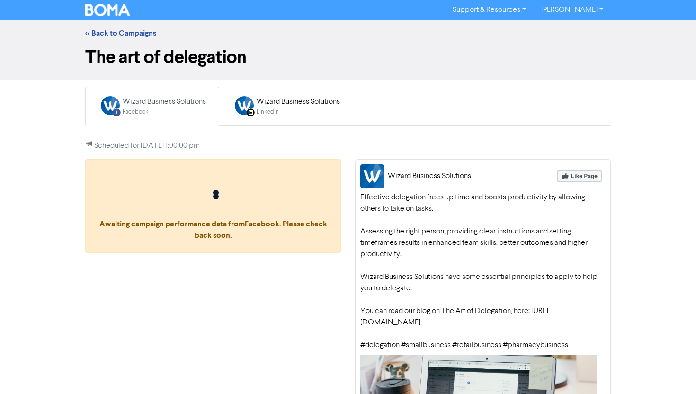
click at [482, 280] on div "Effective delegation frees up time and boosts productivity by allowing others t…" at bounding box center [483, 271] width 245 height 159
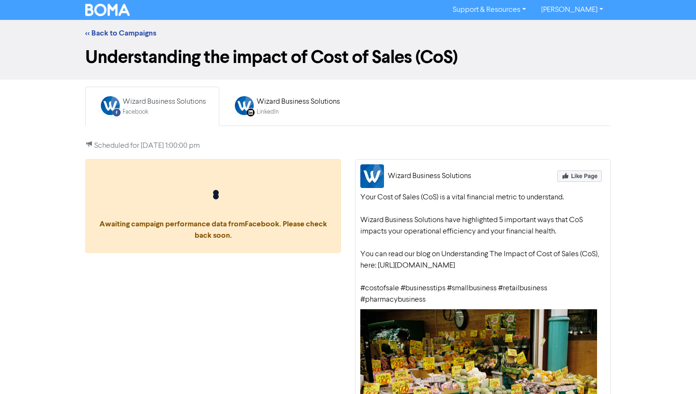
drag, startPoint x: 379, startPoint y: 264, endPoint x: 382, endPoint y: 280, distance: 16.4
click at [382, 280] on div "Your Cost of Sales (CoS) is a vital financial metric to understand. Wizard Busi…" at bounding box center [483, 249] width 245 height 114
copy div "[URL][DOMAIN_NAME]"
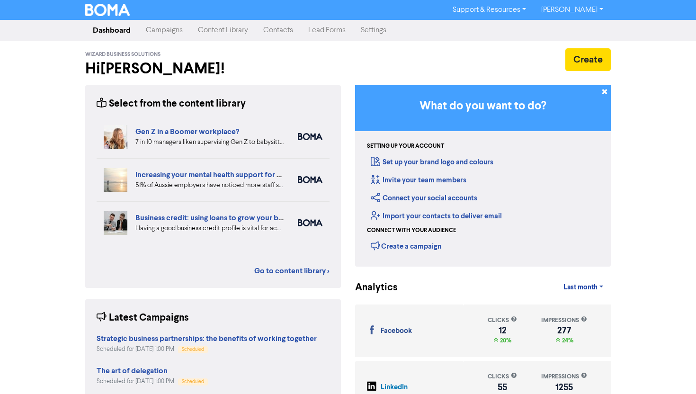
click at [153, 25] on link "Campaigns" at bounding box center [164, 30] width 52 height 19
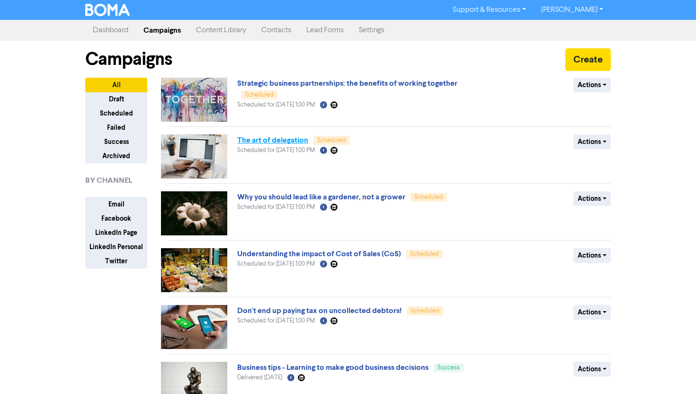
click at [282, 141] on link "The art of delegation" at bounding box center [272, 139] width 71 height 9
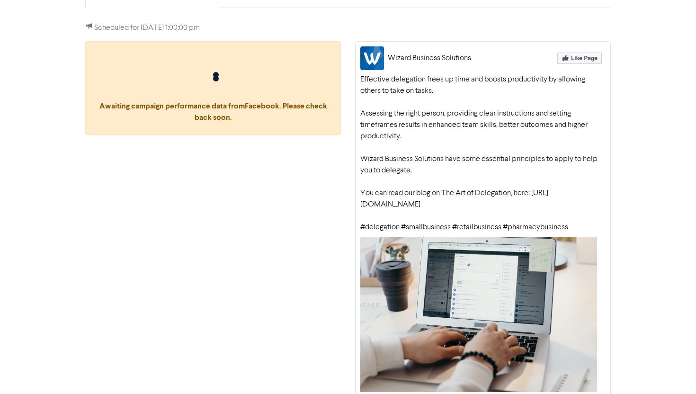
scroll to position [118, 0]
drag, startPoint x: 362, startPoint y: 205, endPoint x: 541, endPoint y: 215, distance: 178.9
click at [541, 215] on div "Effective delegation frees up time and boosts productivity by allowing others t…" at bounding box center [483, 152] width 245 height 159
copy div "https://wizardps.com.au/the-art-of-delegation/"
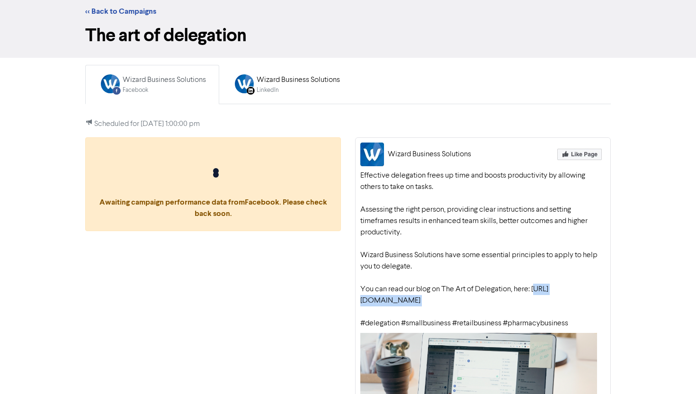
scroll to position [0, 0]
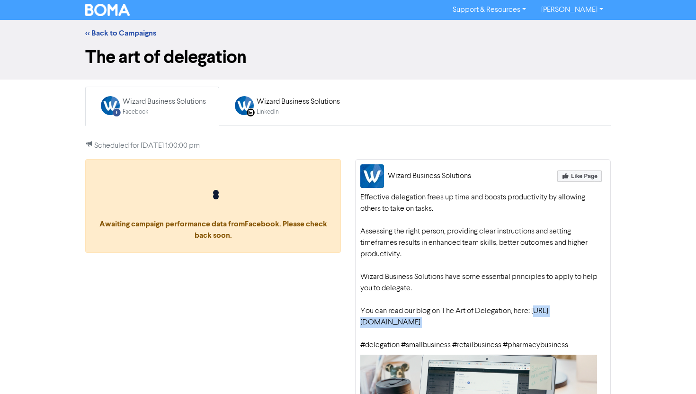
click at [118, 6] on img at bounding box center [107, 10] width 45 height 12
